Goal: Information Seeking & Learning: Compare options

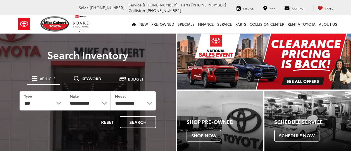
select select "******"
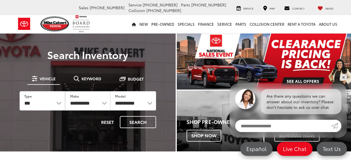
click at [103, 103] on select "**********" at bounding box center [87, 100] width 45 height 19
click at [107, 121] on button "Reset" at bounding box center [107, 122] width 22 height 12
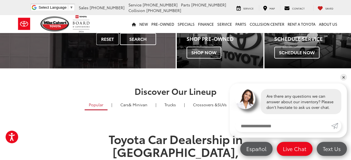
scroll to position [84, 0]
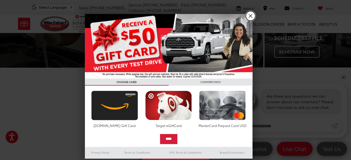
click at [250, 15] on link "X" at bounding box center [251, 16] width 10 height 10
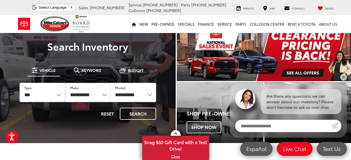
scroll to position [0, 0]
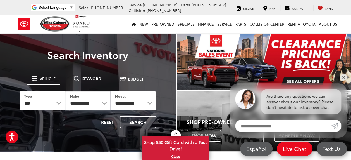
click at [43, 78] on span "Vehicle" at bounding box center [48, 79] width 16 height 4
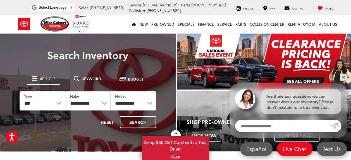
click at [36, 79] on span at bounding box center [35, 79] width 6 height 6
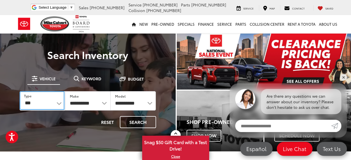
click at [59, 103] on select "*** *** **** *********" at bounding box center [42, 100] width 45 height 19
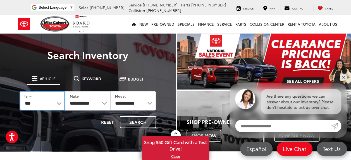
click at [20, 91] on select "*** *** **** *********" at bounding box center [43, 100] width 46 height 19
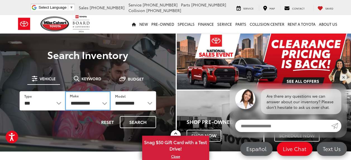
click at [87, 103] on select "**********" at bounding box center [88, 100] width 46 height 19
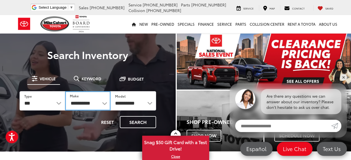
click at [87, 103] on select "**********" at bounding box center [88, 100] width 46 height 19
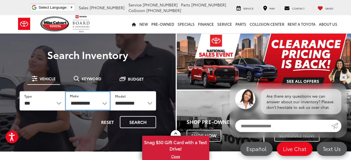
select select "******"
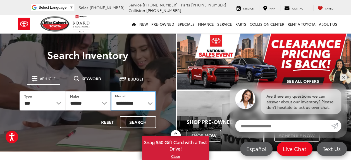
click at [142, 105] on select "**********" at bounding box center [134, 100] width 46 height 19
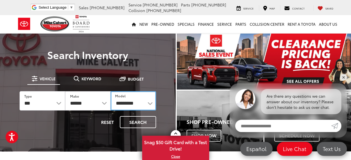
select select "*****"
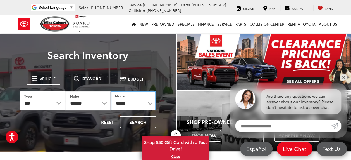
click at [111, 91] on select "**********" at bounding box center [134, 100] width 46 height 19
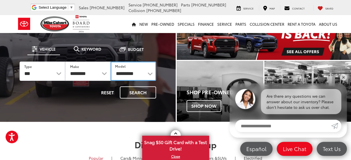
scroll to position [56, 0]
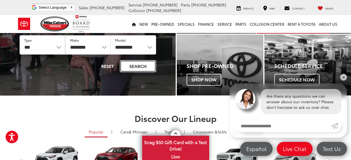
click at [143, 69] on button "Search" at bounding box center [138, 66] width 36 height 12
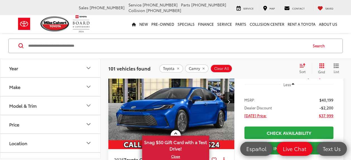
scroll to position [28, 0]
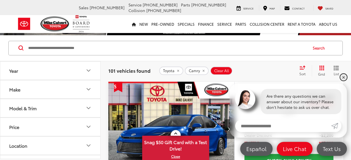
click at [345, 78] on link "✕" at bounding box center [343, 77] width 7 height 7
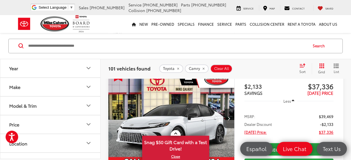
scroll to position [447, 0]
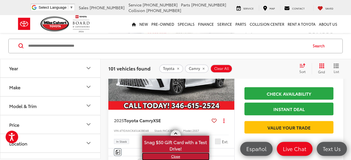
click at [177, 156] on link "X" at bounding box center [176, 156] width 66 height 6
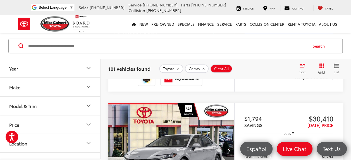
scroll to position [1565, 0]
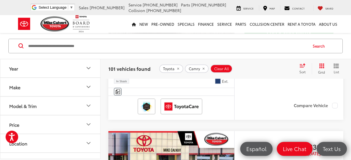
click at [89, 69] on icon "Year" at bounding box center [88, 68] width 3 height 2
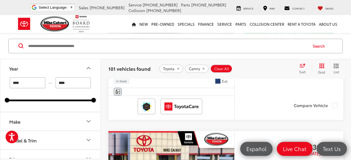
click at [89, 69] on icon "Year" at bounding box center [88, 68] width 7 height 7
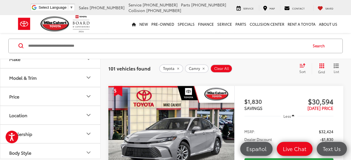
scroll to position [1062, 0]
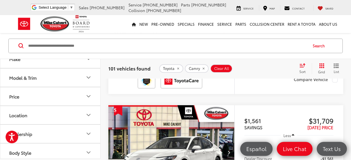
click at [303, 67] on icon "Select sort value" at bounding box center [302, 65] width 5 height 3
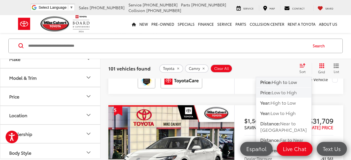
click at [274, 92] on span "Low to High" at bounding box center [284, 92] width 25 height 6
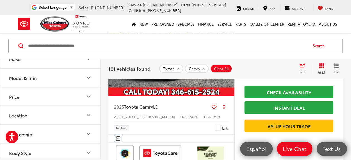
scroll to position [449, 0]
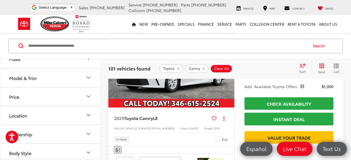
click at [302, 89] on span "Add. Available Toyota Offers:" at bounding box center [275, 86] width 61 height 6
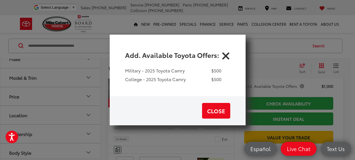
click at [226, 57] on icon "Close" at bounding box center [226, 54] width 9 height 9
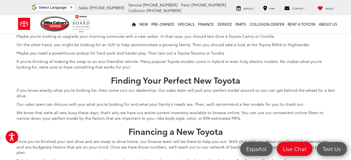
scroll to position [2378, 0]
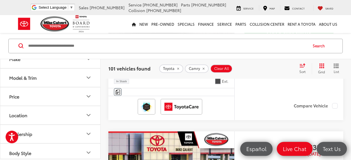
scroll to position [1427, 0]
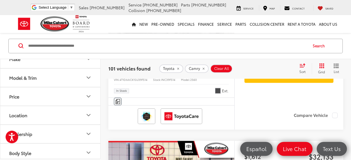
click at [162, 60] on img "2025 Toyota Camry XLE 0" at bounding box center [171, 12] width 127 height 95
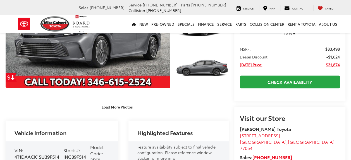
scroll to position [56, 0]
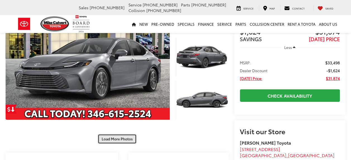
click at [118, 139] on button "Load More Photos" at bounding box center [117, 139] width 39 height 10
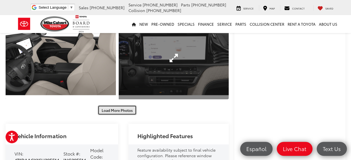
scroll to position [279, 0]
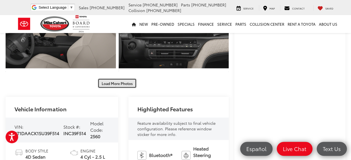
click at [118, 83] on button "Load More Photos" at bounding box center [117, 83] width 39 height 10
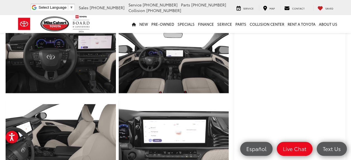
scroll to position [140, 0]
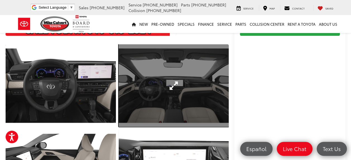
click at [174, 84] on link "Expand Photo 5" at bounding box center [174, 85] width 110 height 83
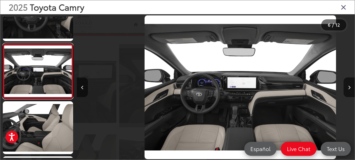
scroll to position [0, 1392]
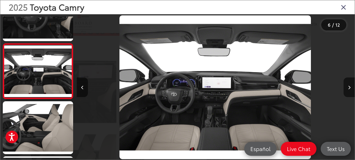
click at [346, 10] on icon "Close gallery" at bounding box center [344, 6] width 6 height 7
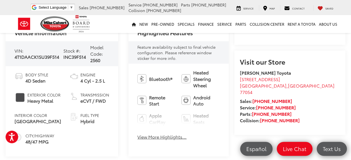
scroll to position [503, 0]
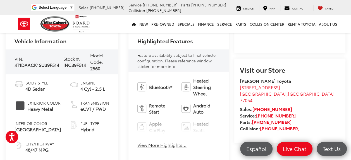
click at [155, 145] on button "View More Highlights..." at bounding box center [161, 144] width 49 height 6
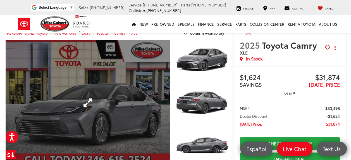
scroll to position [0, 0]
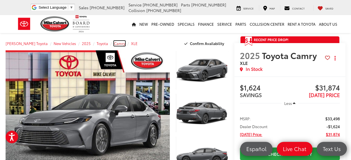
click at [114, 44] on span "Camry" at bounding box center [119, 43] width 11 height 5
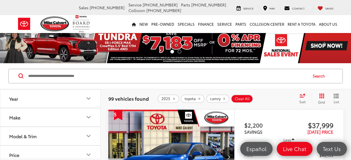
click at [302, 98] on div "Sort" at bounding box center [304, 98] width 15 height 11
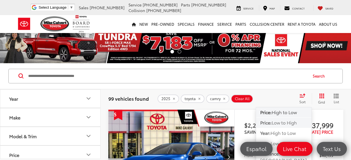
click at [278, 123] on span "Low to High" at bounding box center [284, 122] width 25 height 6
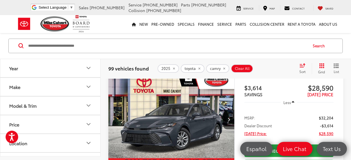
scroll to position [28, 0]
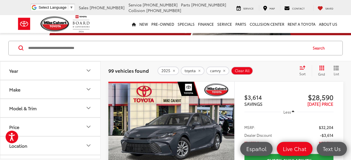
click at [176, 120] on img "2025 Toyota Camry LE 0" at bounding box center [171, 129] width 127 height 95
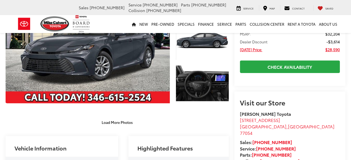
scroll to position [84, 0]
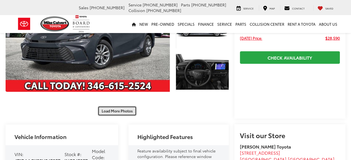
click at [125, 111] on button "Load More Photos" at bounding box center [117, 111] width 39 height 10
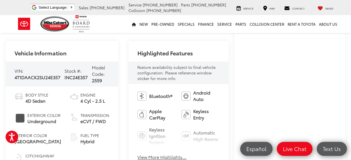
scroll to position [391, 0]
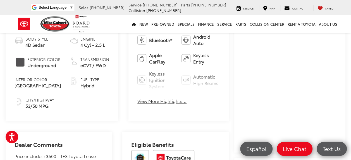
click at [177, 101] on button "View More Highlights..." at bounding box center [161, 101] width 49 height 6
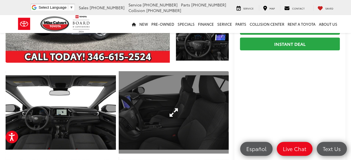
scroll to position [84, 0]
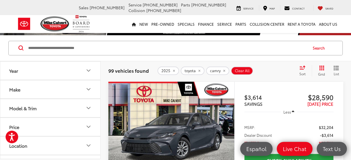
click at [303, 70] on div "Sort" at bounding box center [304, 70] width 15 height 11
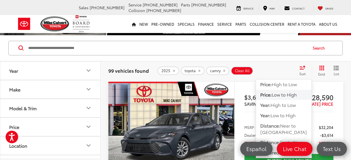
click at [283, 70] on div "2025 toyota camry Clear All + 0" at bounding box center [226, 71] width 137 height 8
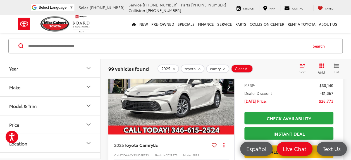
scroll to position [615, 0]
click at [200, 120] on img "2025 Toyota Camry LE 0" at bounding box center [171, 87] width 127 height 95
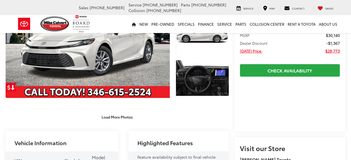
scroll to position [112, 0]
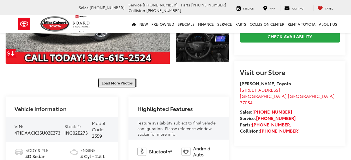
click at [124, 84] on button "Load More Photos" at bounding box center [117, 83] width 39 height 10
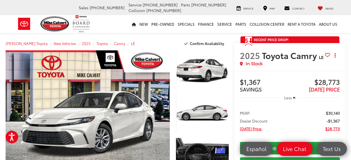
scroll to position [0, 0]
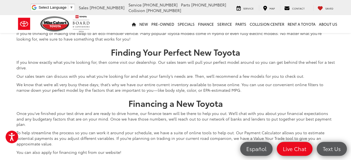
scroll to position [2378, 0]
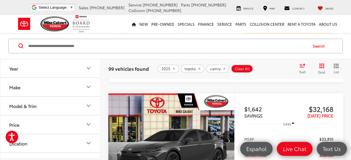
scroll to position [1623, 0]
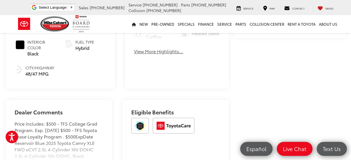
click at [164, 52] on button "View More Highlights..." at bounding box center [158, 51] width 49 height 6
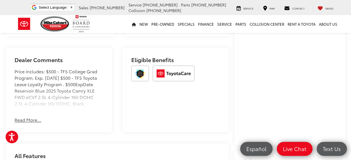
scroll to position [440, 0]
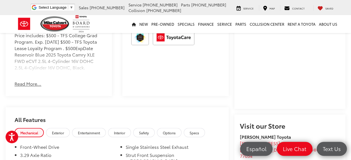
click at [27, 80] on button "Read More..." at bounding box center [28, 83] width 27 height 6
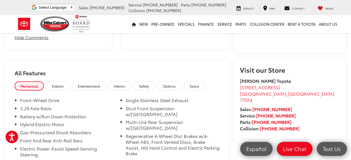
scroll to position [496, 0]
click at [189, 81] on link "Specs" at bounding box center [194, 85] width 21 height 9
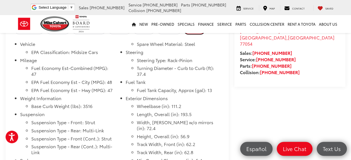
scroll to position [524, 0]
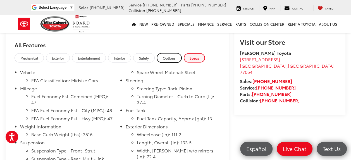
click at [165, 55] on span "Options" at bounding box center [169, 57] width 13 height 5
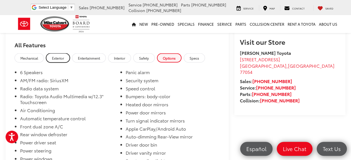
click at [59, 55] on span "Exterior" at bounding box center [58, 57] width 12 height 5
